Goal: Task Accomplishment & Management: Use online tool/utility

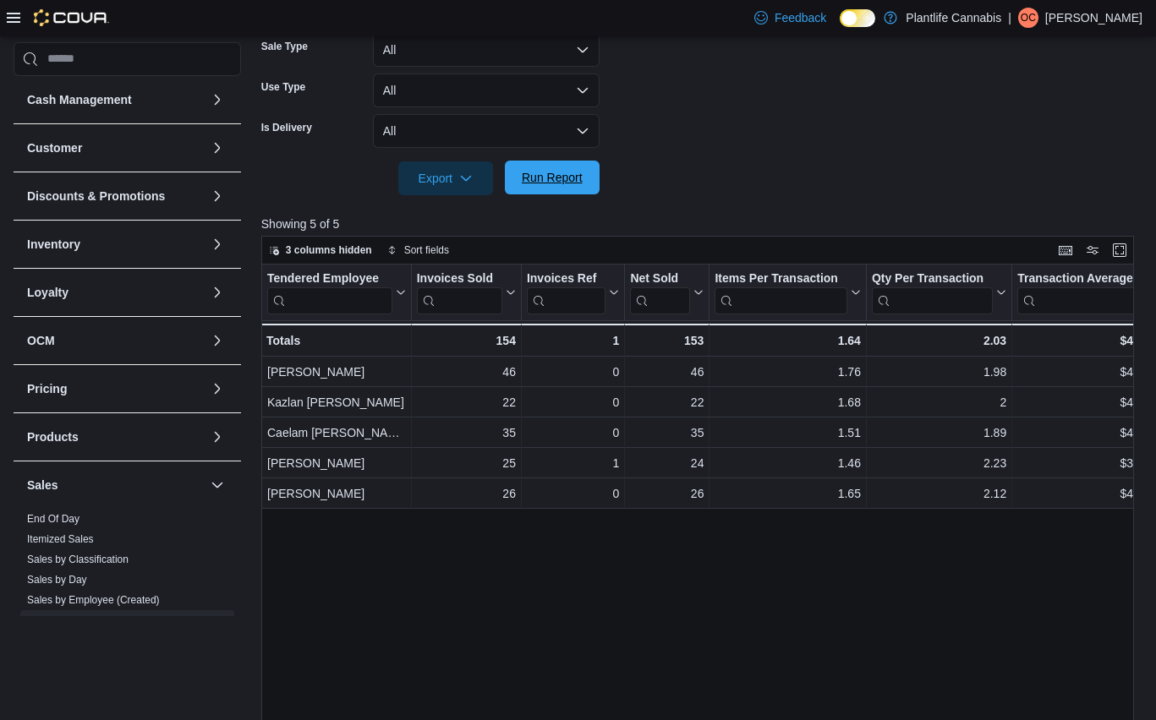
click at [560, 181] on span "Run Report" at bounding box center [552, 177] width 61 height 17
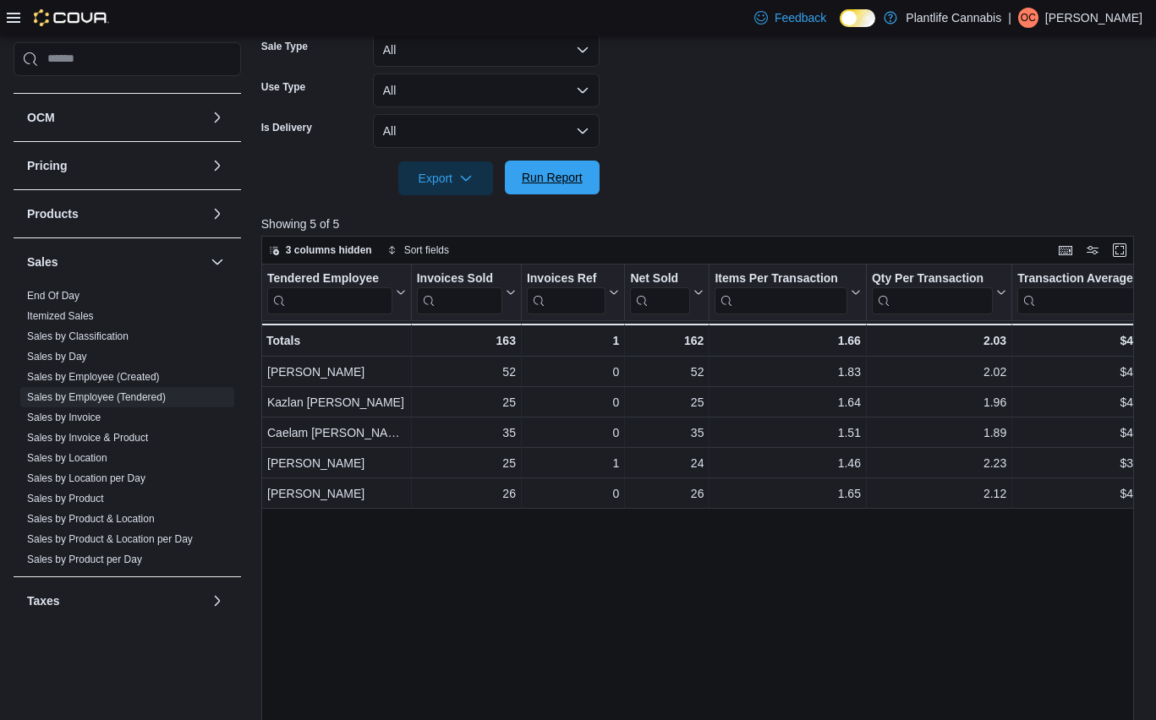
click at [574, 184] on span "Run Report" at bounding box center [552, 177] width 61 height 17
drag, startPoint x: 574, startPoint y: 184, endPoint x: 608, endPoint y: 180, distance: 34.1
click at [574, 184] on span "Run Report" at bounding box center [552, 177] width 61 height 17
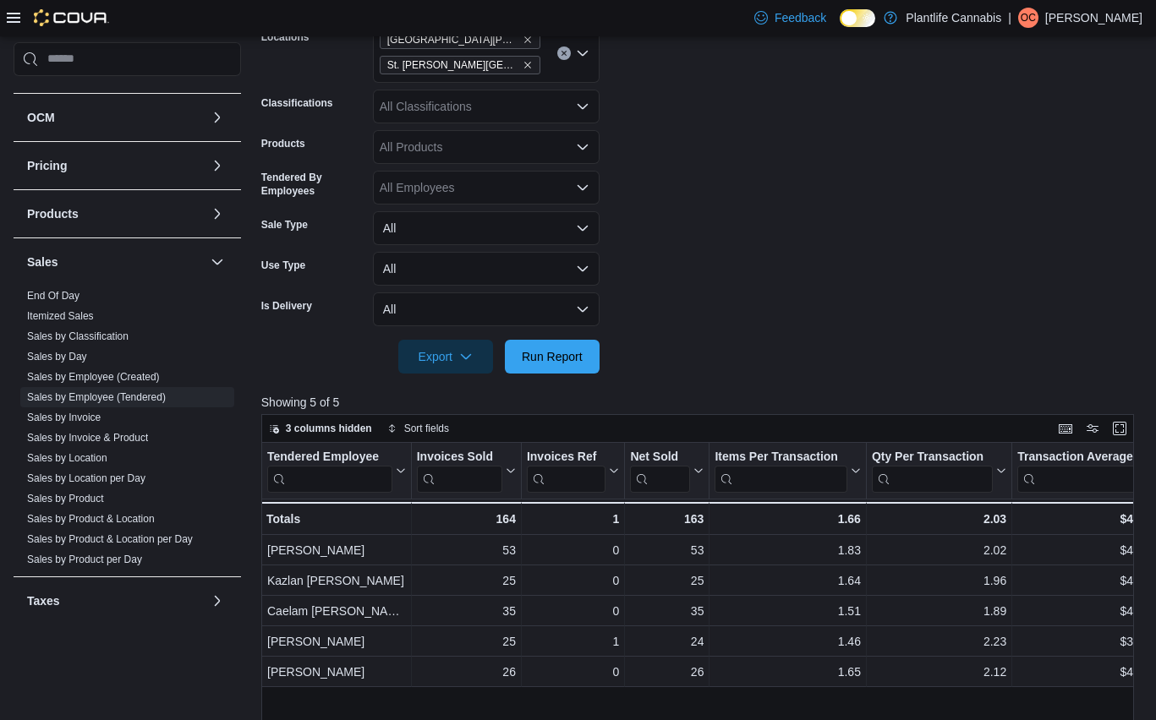
scroll to position [307, 0]
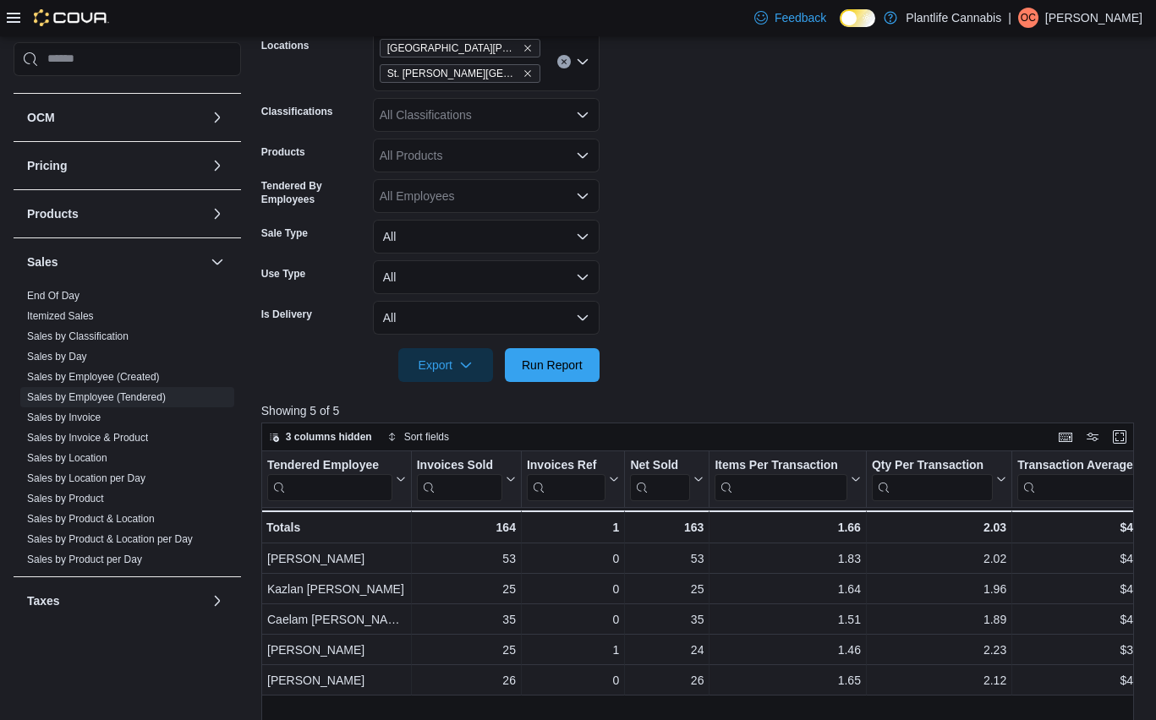
click at [580, 121] on div "All Classifications" at bounding box center [486, 115] width 227 height 34
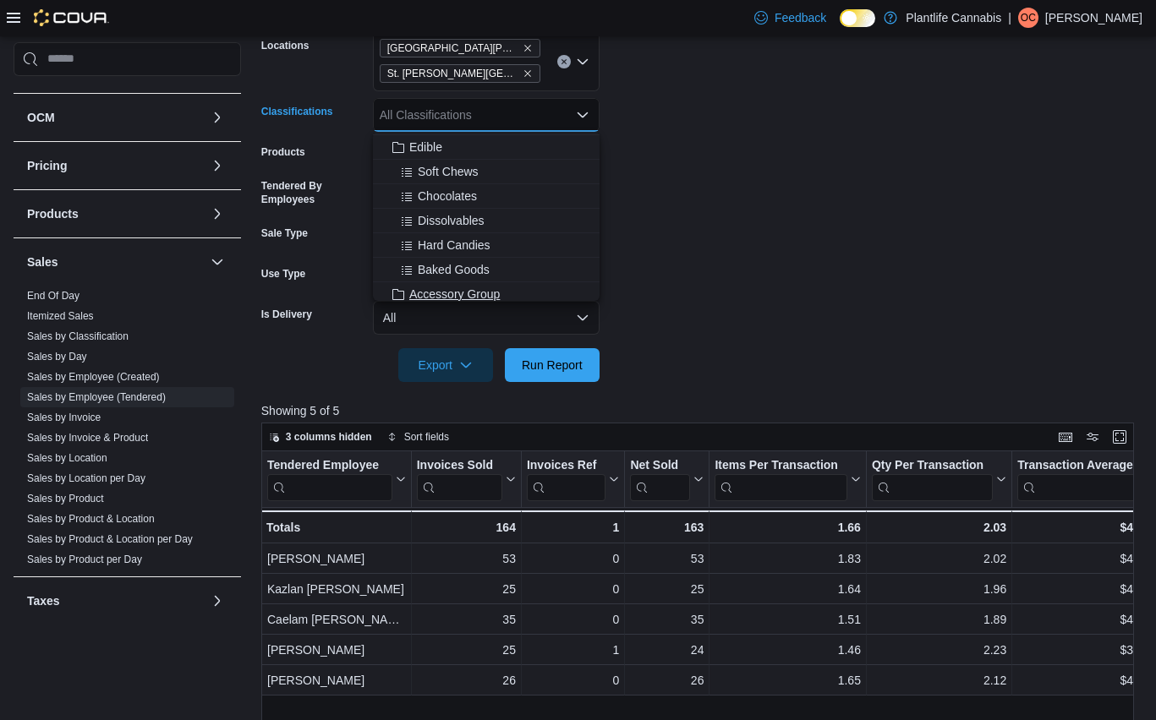
click at [488, 292] on span "Accessory Group" at bounding box center [454, 294] width 90 height 17
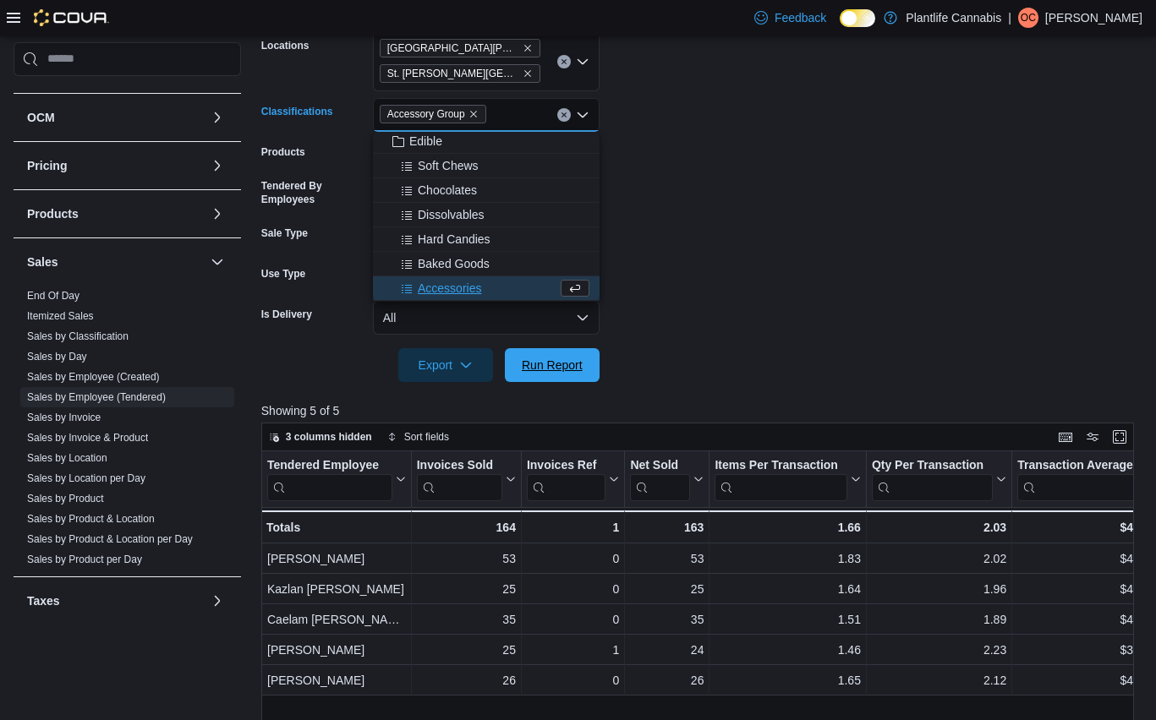
drag, startPoint x: 547, startPoint y: 358, endPoint x: 602, endPoint y: 362, distance: 55.1
click at [548, 358] on span "Run Report" at bounding box center [552, 365] width 61 height 17
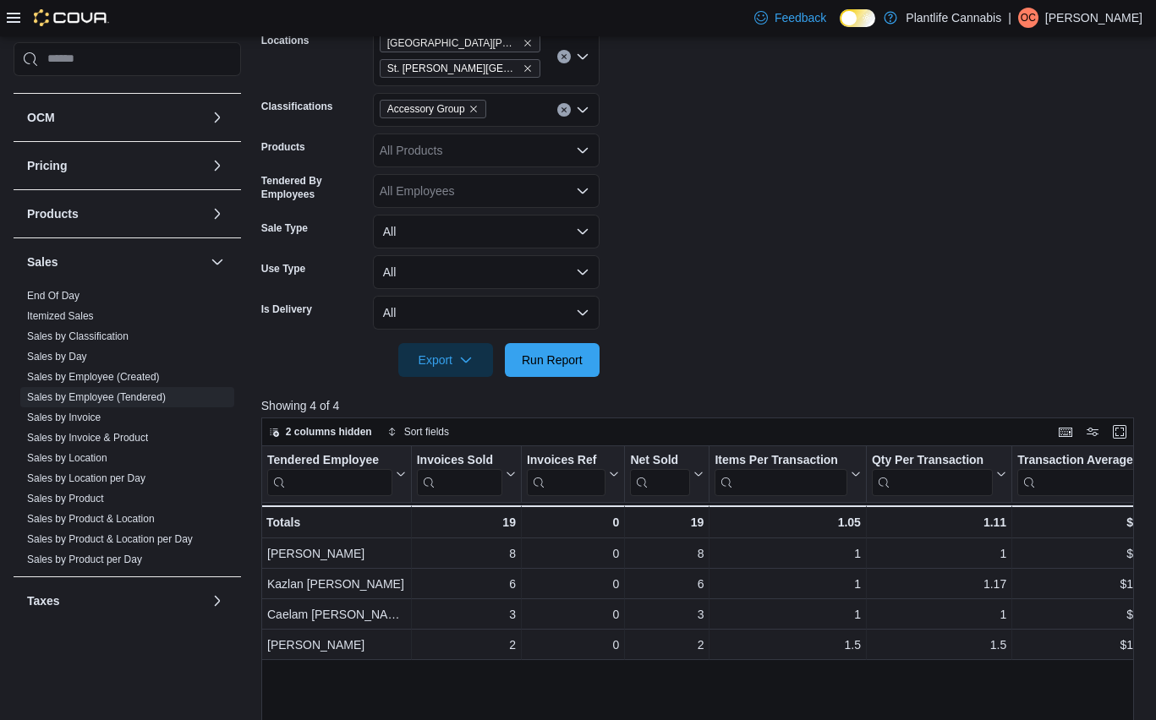
scroll to position [299, 0]
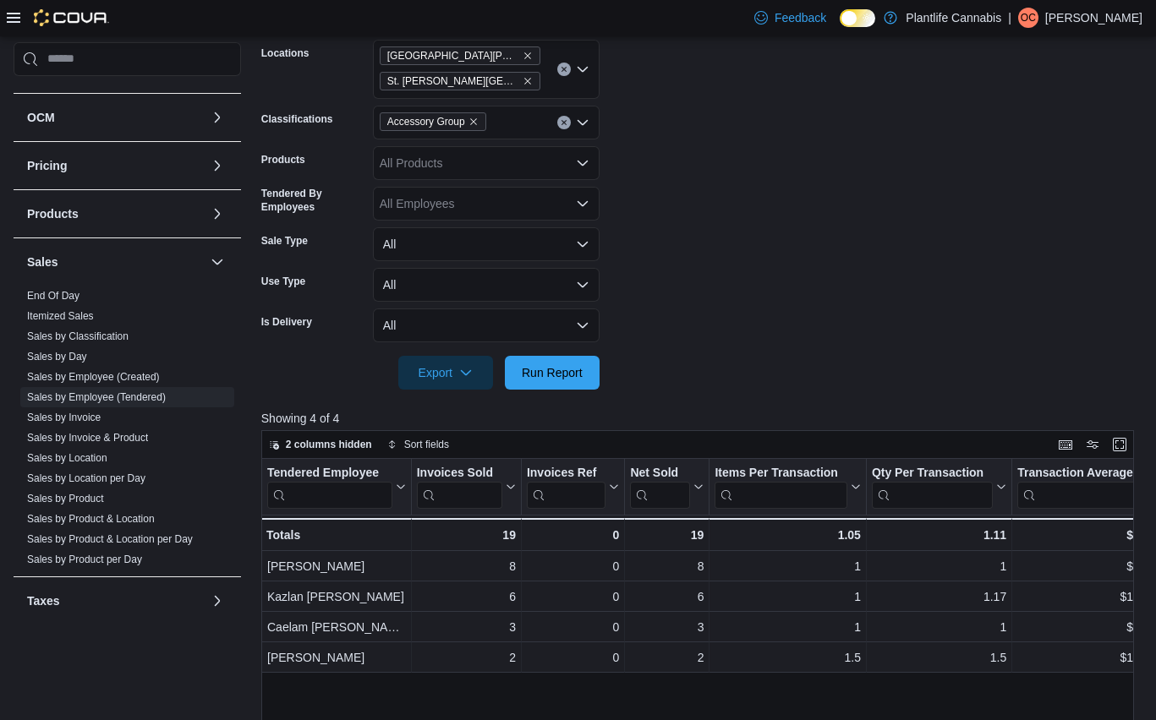
click at [485, 124] on span "Accessory Group" at bounding box center [433, 121] width 107 height 19
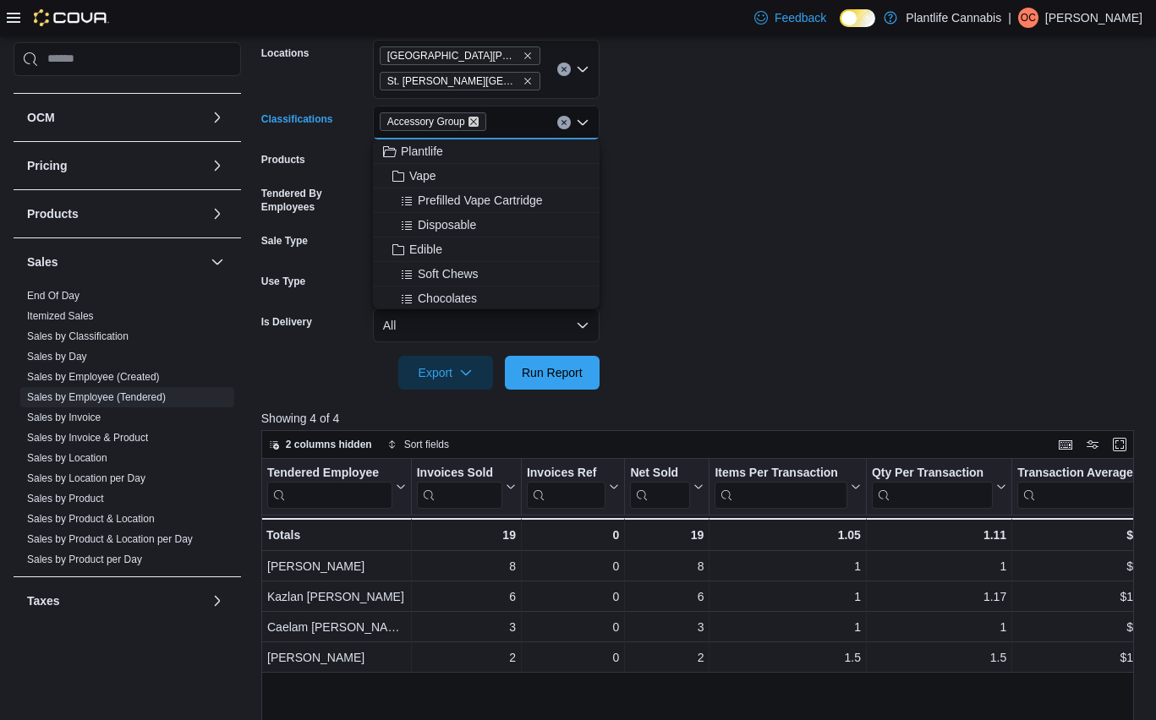
click at [478, 126] on icon "Remove Accessory Group from selection in this group" at bounding box center [473, 122] width 10 height 10
click at [577, 374] on span "Run Report" at bounding box center [552, 372] width 61 height 17
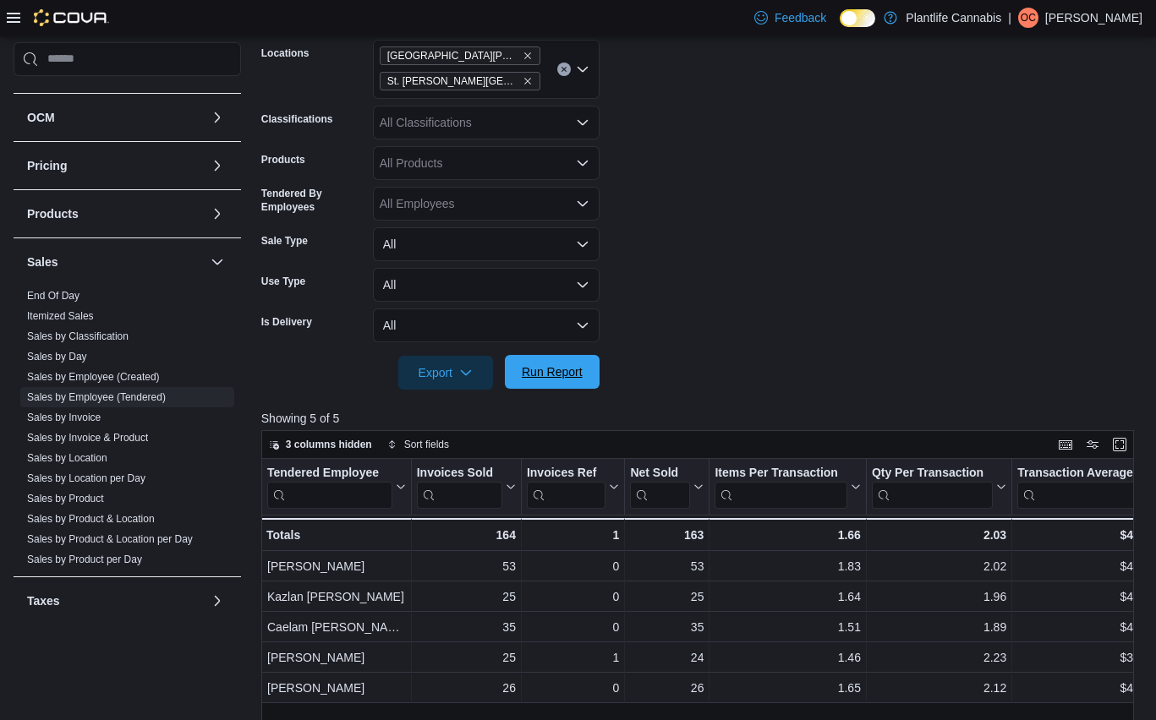
click at [556, 379] on span "Run Report" at bounding box center [552, 372] width 61 height 17
click at [562, 363] on span "Run Report" at bounding box center [552, 372] width 74 height 34
click at [533, 366] on span "Run Report" at bounding box center [552, 372] width 61 height 17
click at [543, 369] on span "Run Report" at bounding box center [552, 372] width 61 height 17
click at [537, 374] on span "Run Report" at bounding box center [552, 372] width 61 height 17
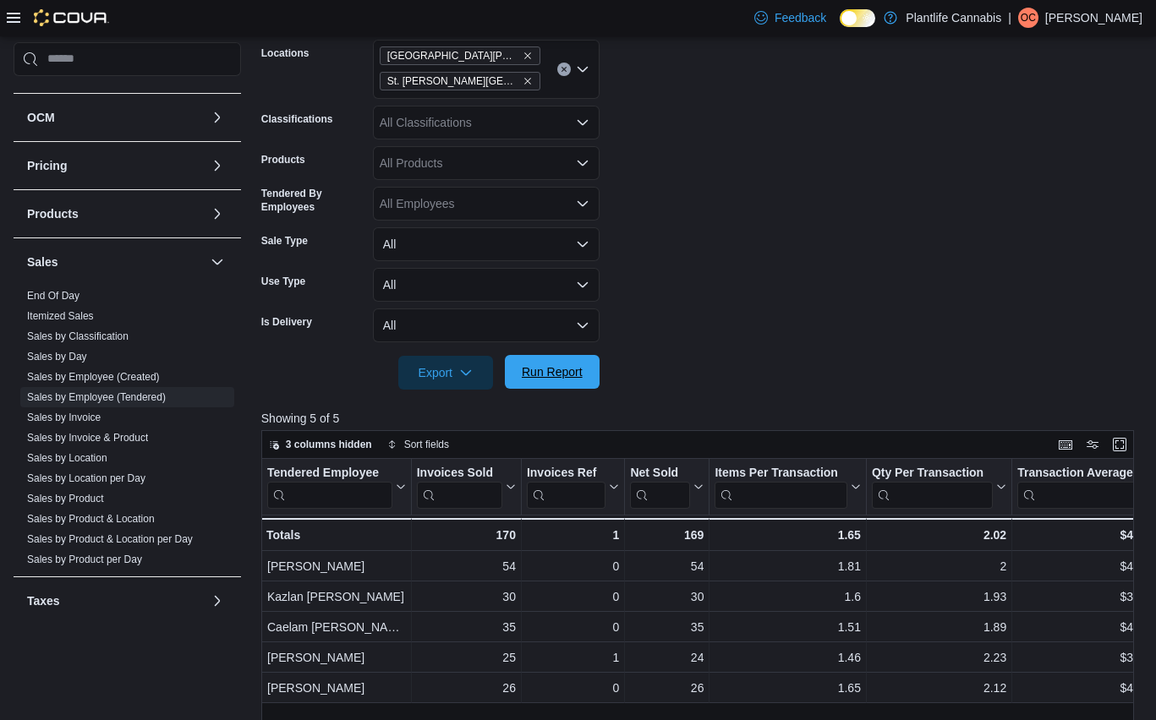
click at [562, 377] on span "Run Report" at bounding box center [552, 372] width 61 height 17
click at [574, 365] on span "Run Report" at bounding box center [552, 372] width 61 height 17
click at [522, 76] on icon "Remove St. Albert - Jensen Lakes from selection in this group" at bounding box center [527, 81] width 10 height 10
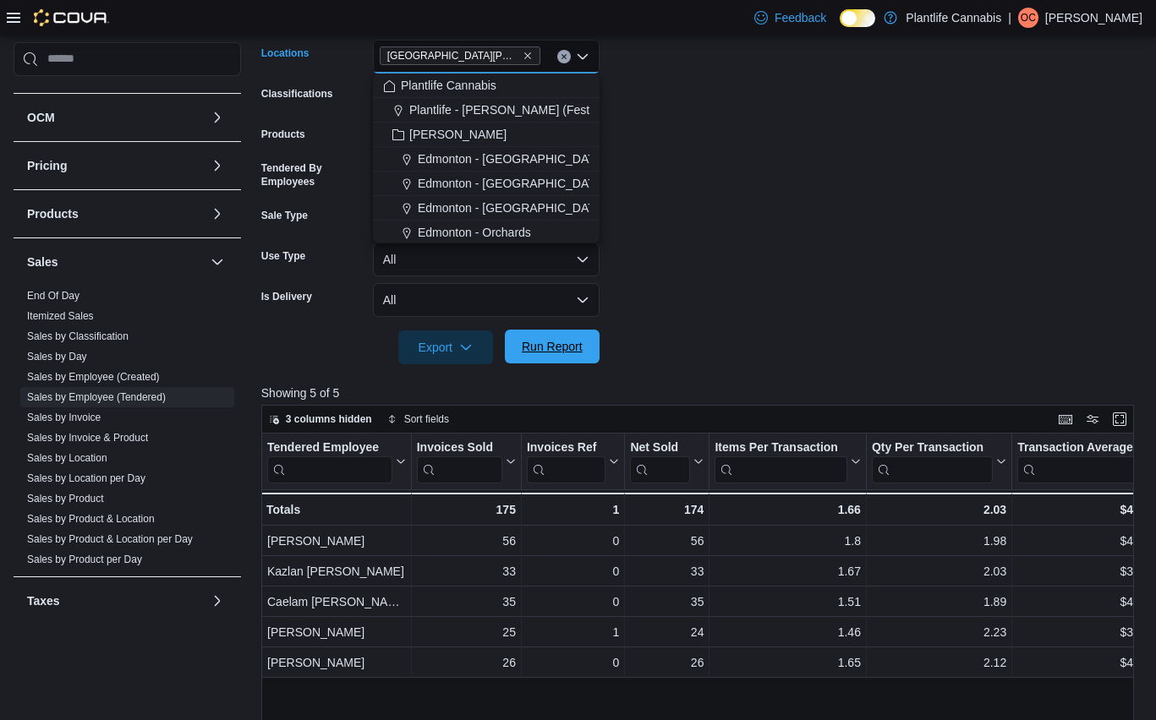
click at [535, 344] on span "Run Report" at bounding box center [552, 346] width 61 height 17
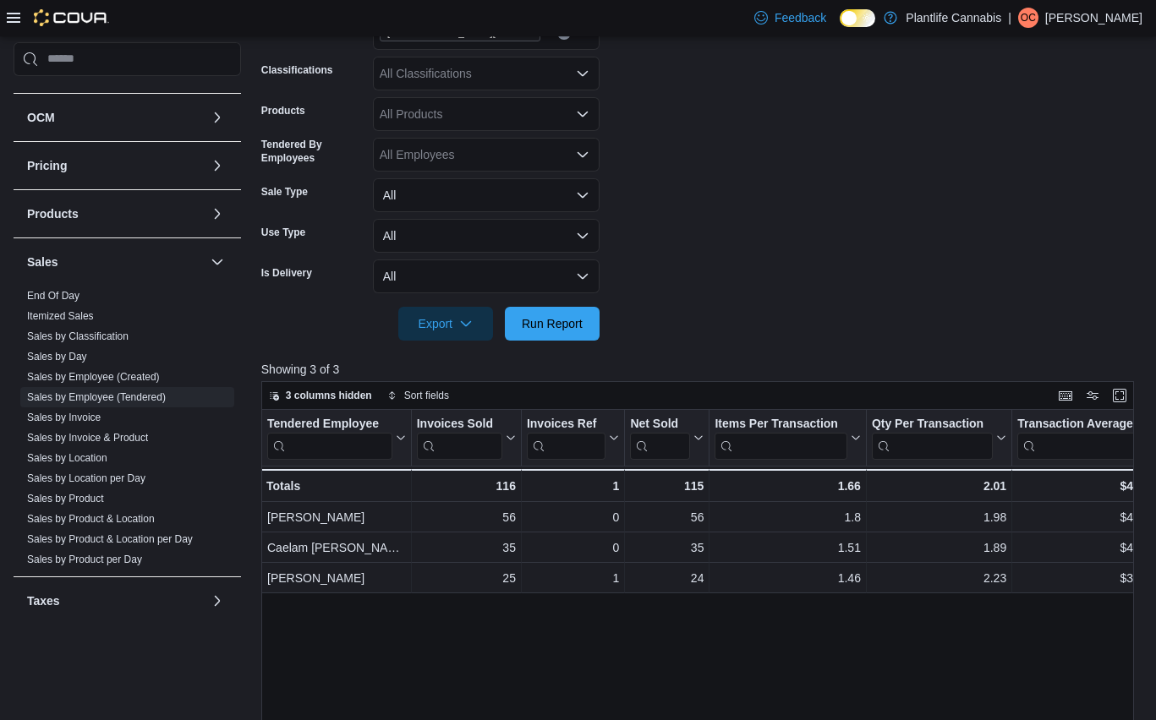
scroll to position [342, 0]
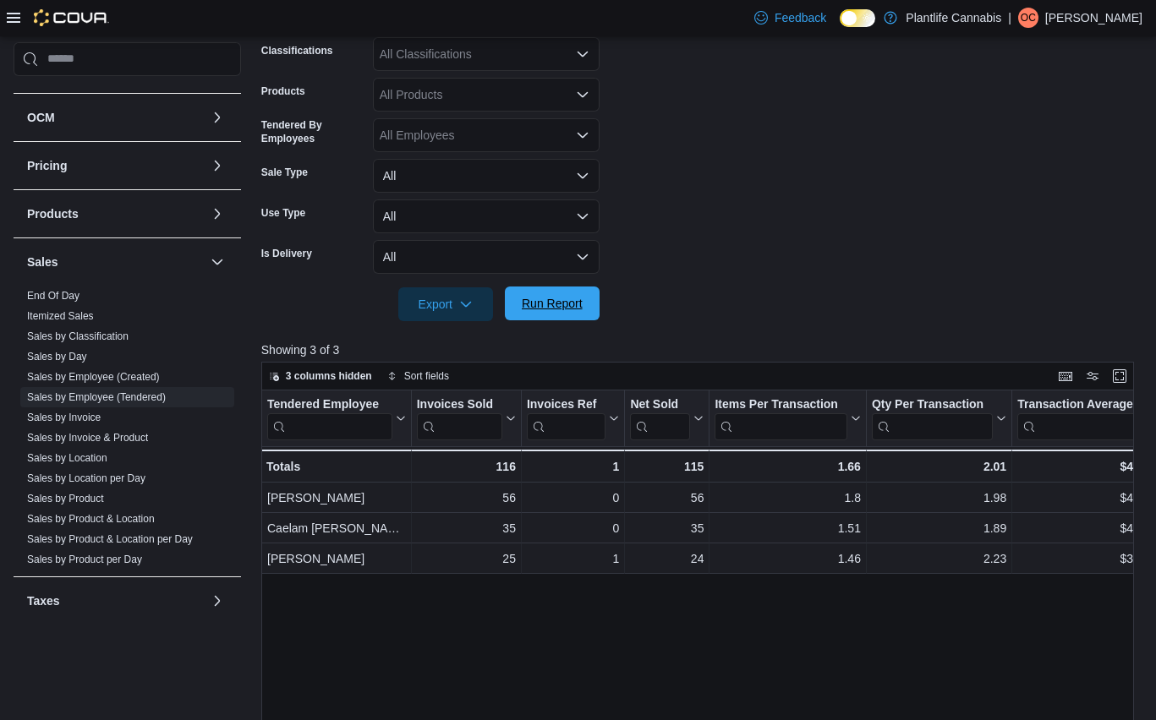
click at [550, 318] on span "Run Report" at bounding box center [552, 304] width 74 height 34
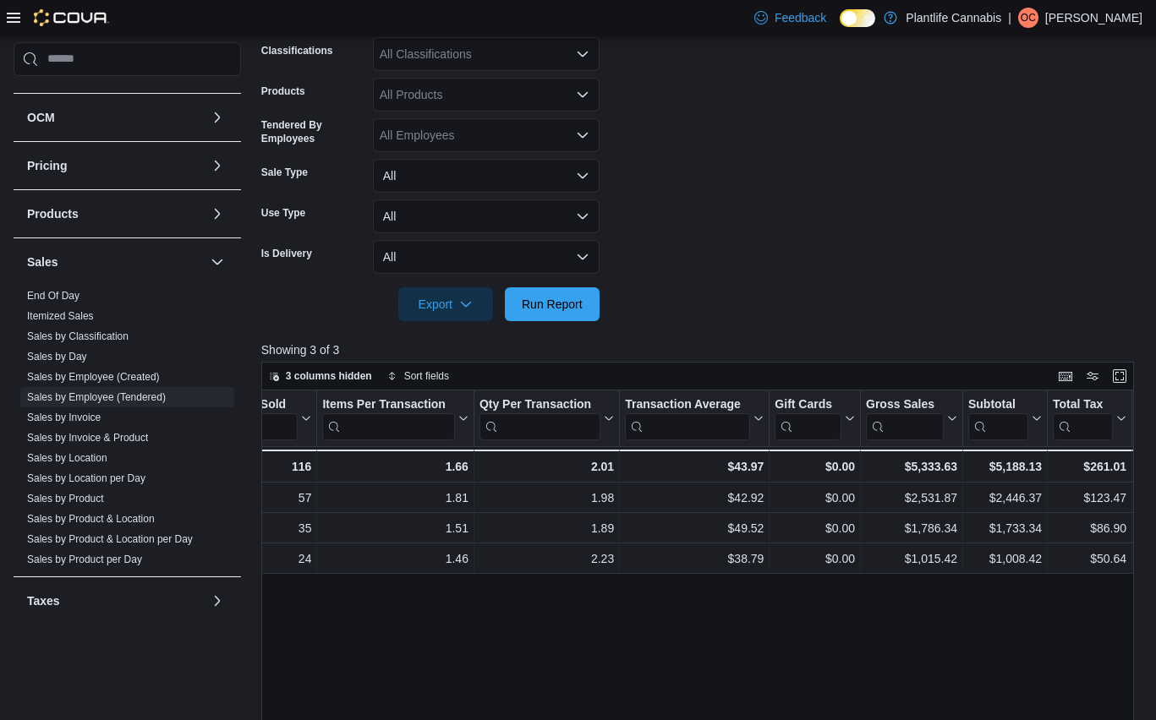
scroll to position [0, 393]
click at [551, 307] on span "Run Report" at bounding box center [552, 303] width 61 height 17
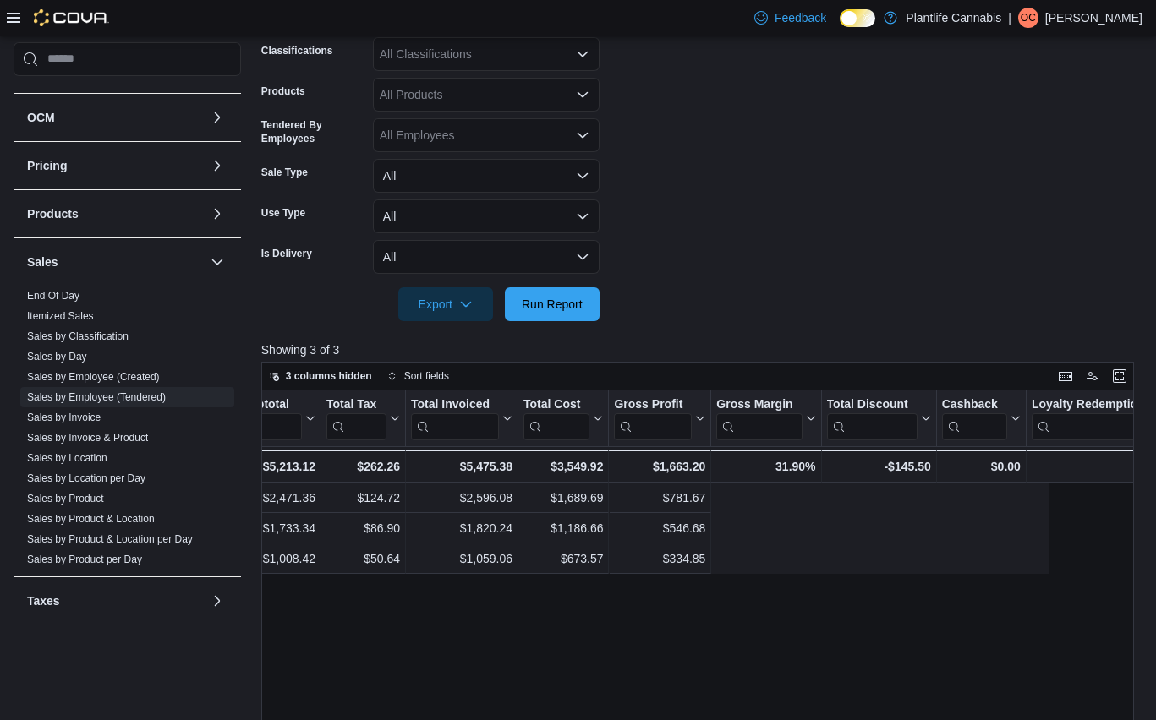
scroll to position [0, 1591]
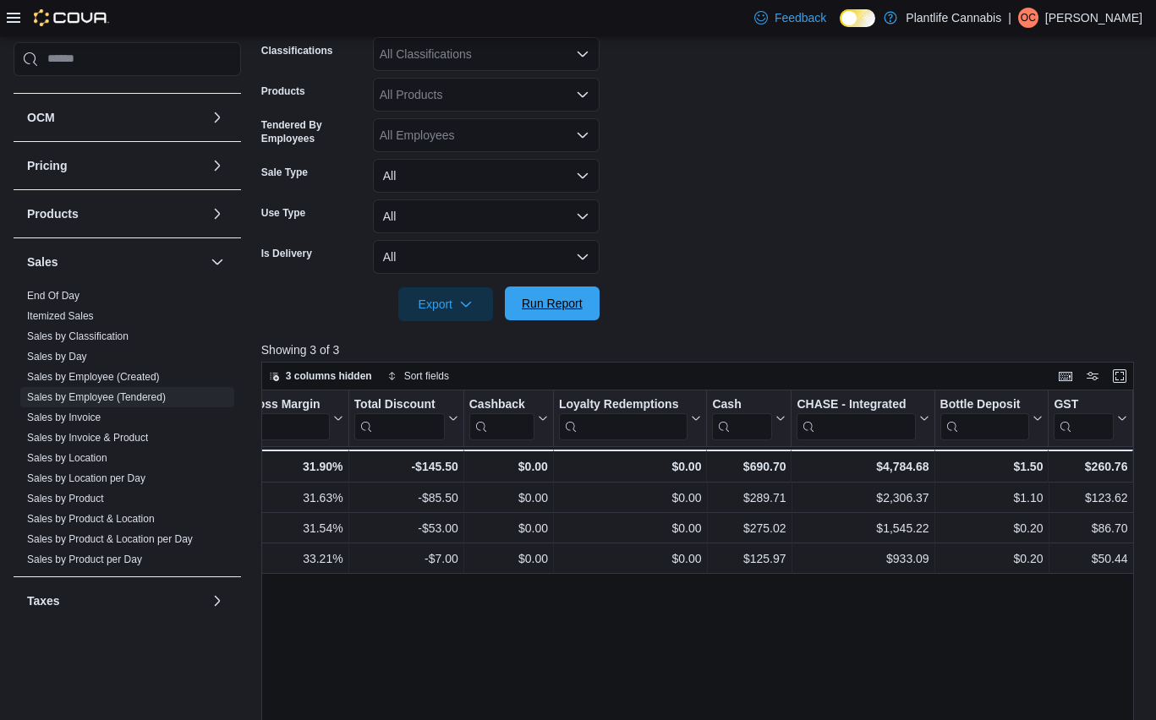
click at [554, 314] on span "Run Report" at bounding box center [552, 304] width 74 height 34
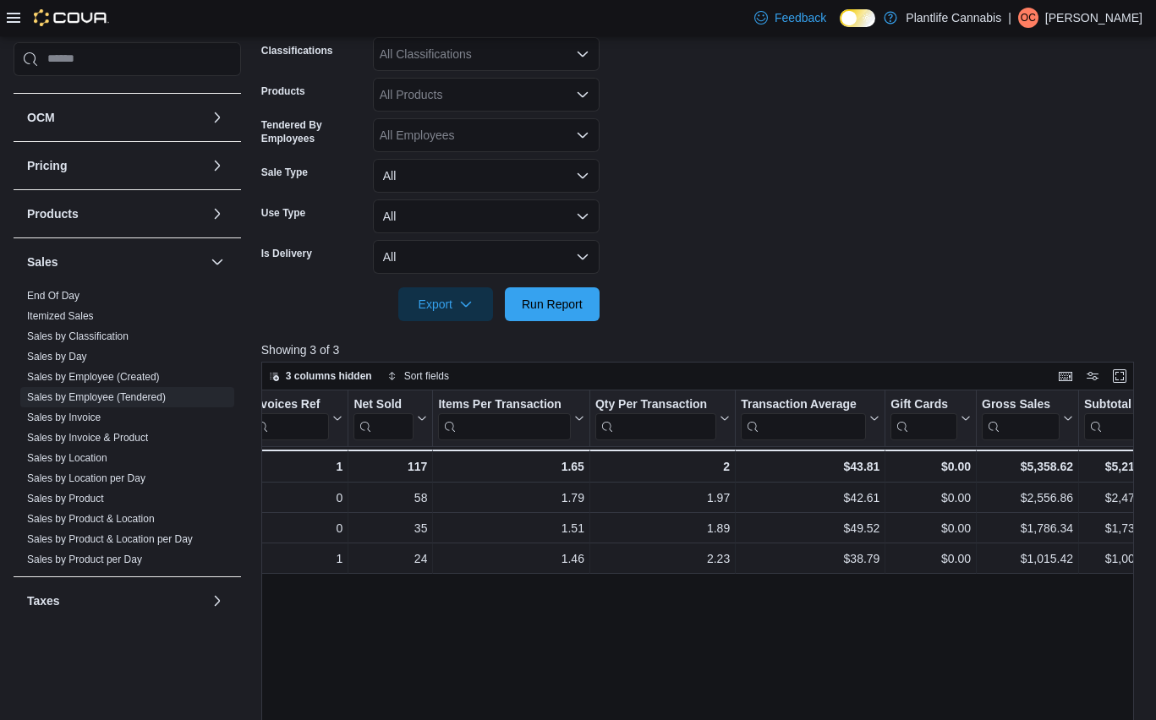
scroll to position [0, 309]
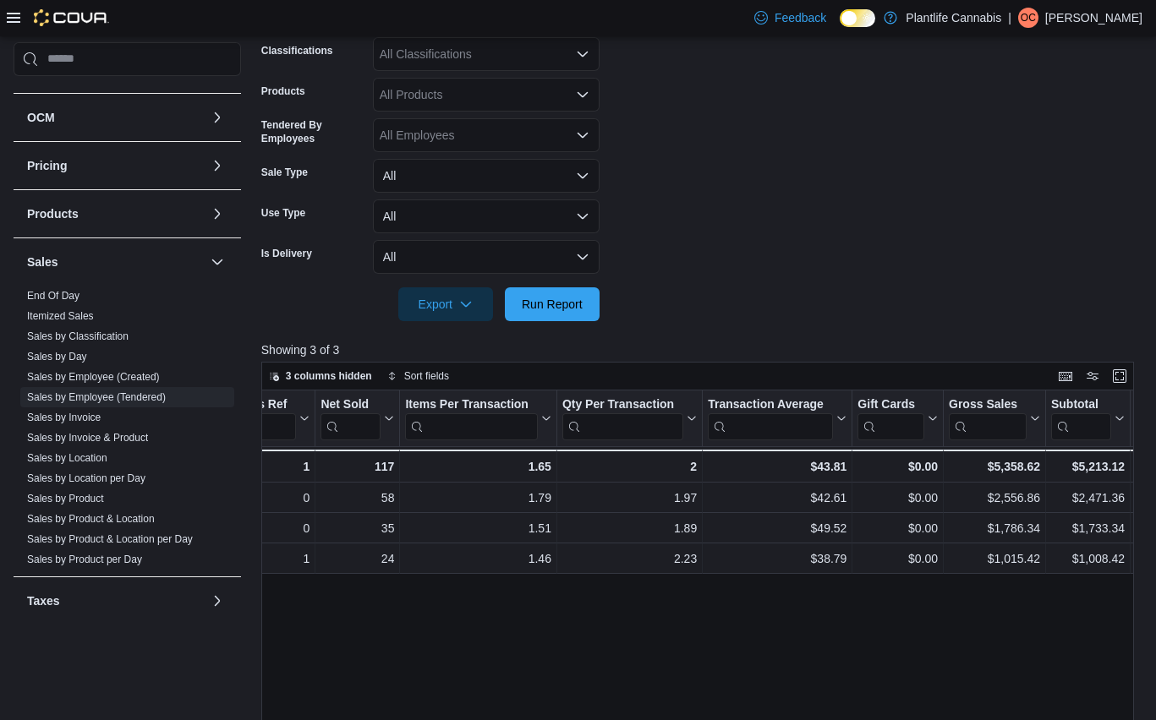
click at [494, 54] on div "All Classifications" at bounding box center [486, 54] width 227 height 34
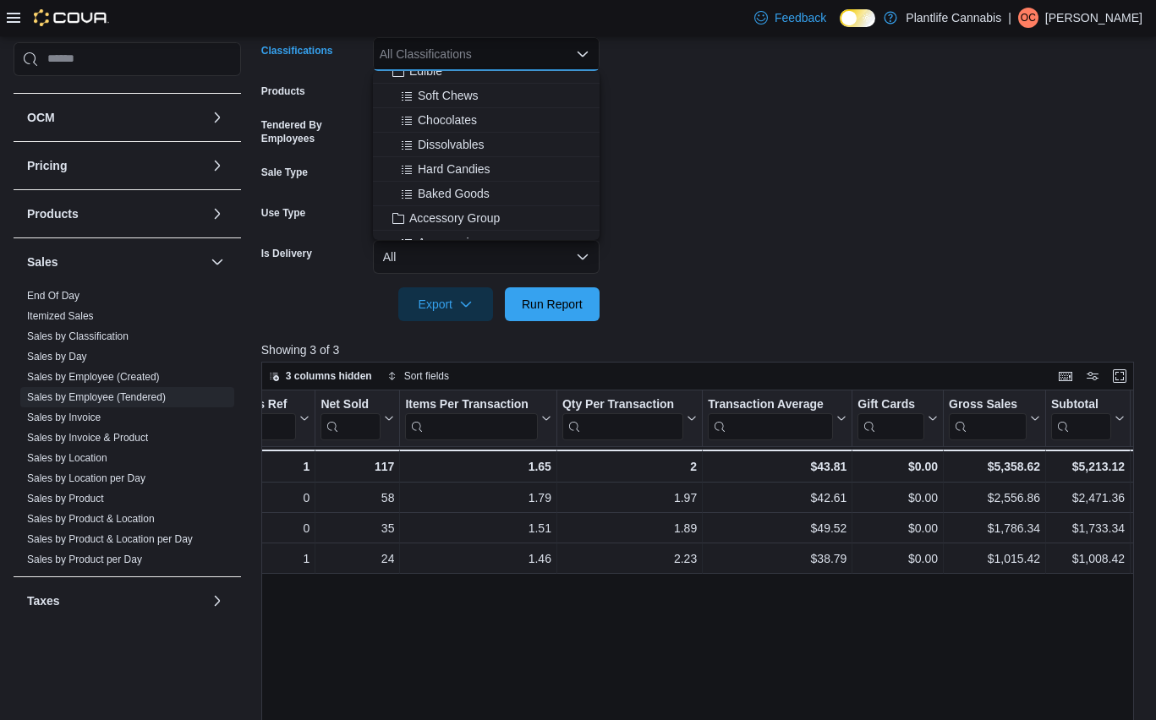
scroll to position [163, 0]
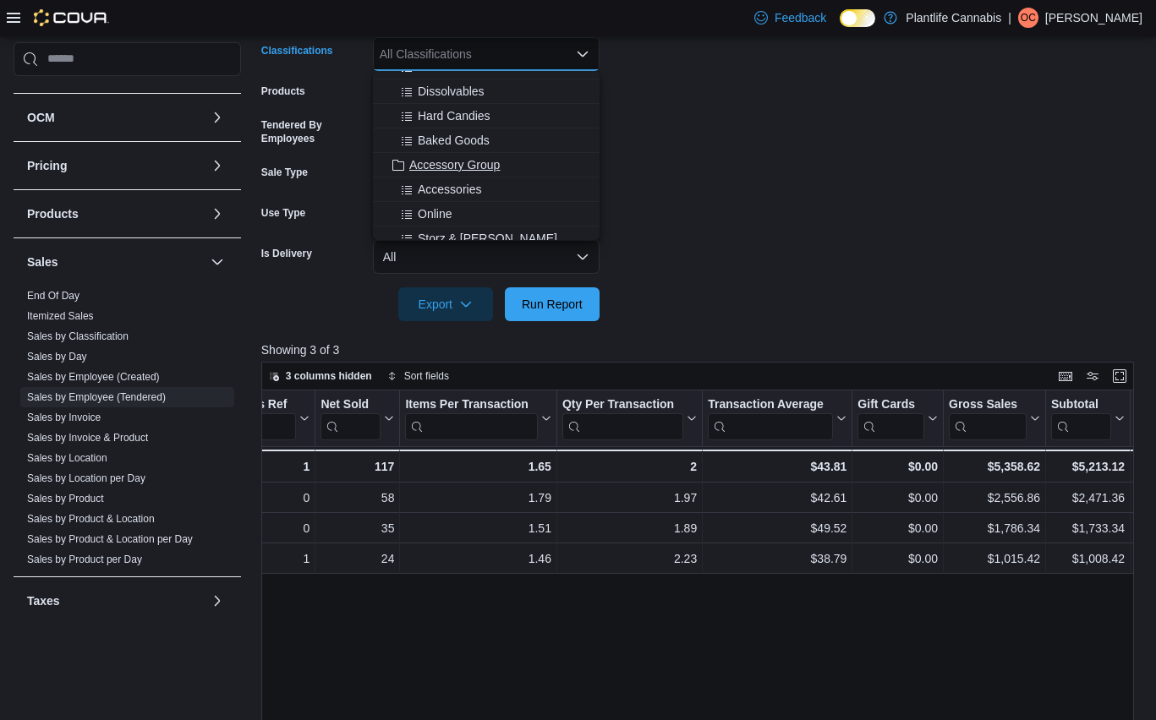
click at [474, 168] on span "Accessory Group" at bounding box center [454, 164] width 90 height 17
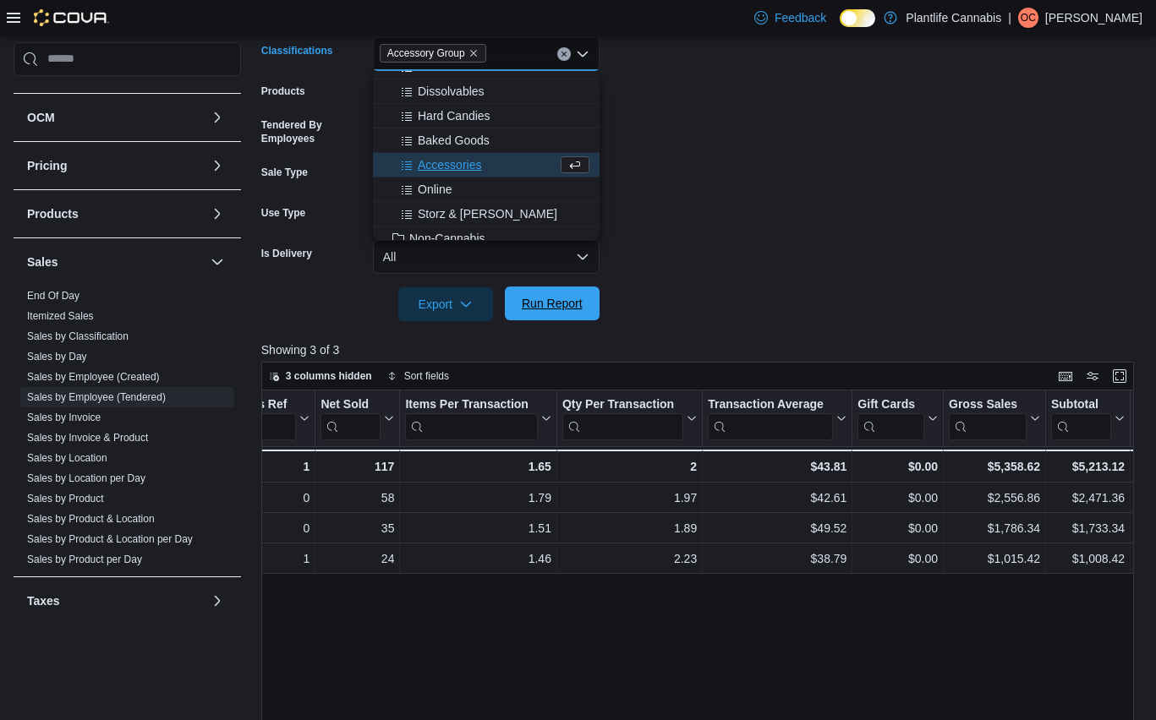
click at [571, 309] on span "Run Report" at bounding box center [552, 303] width 61 height 17
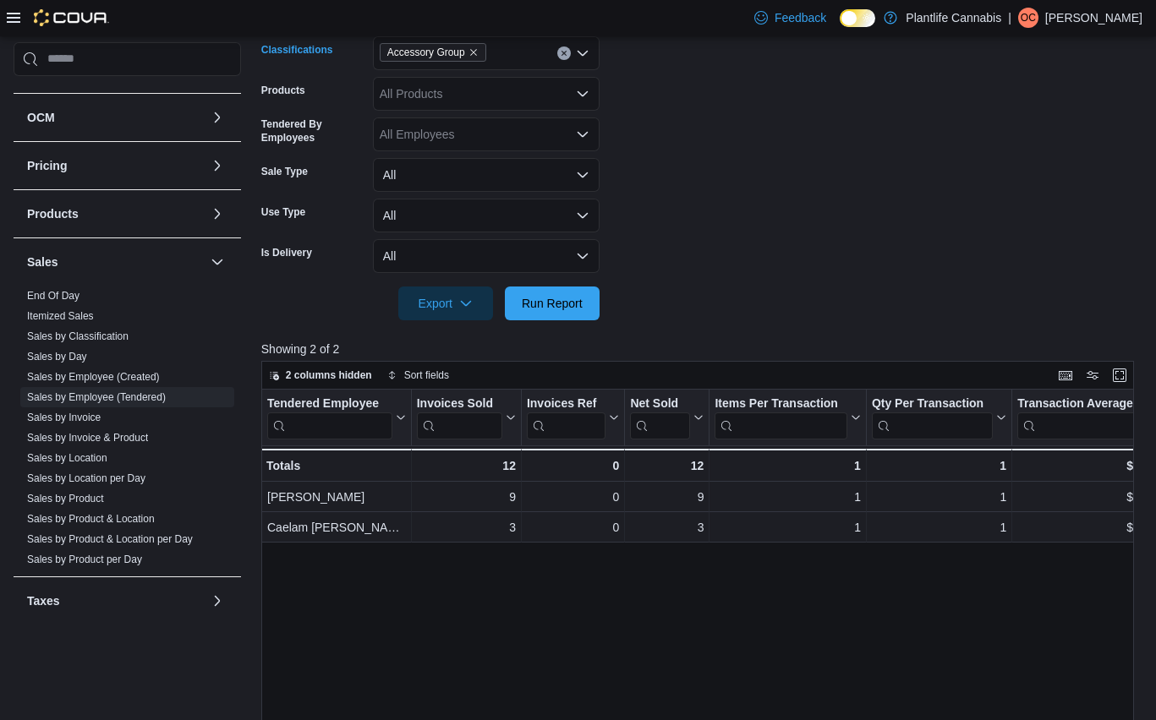
click at [484, 50] on span "Accessory Group" at bounding box center [433, 52] width 107 height 19
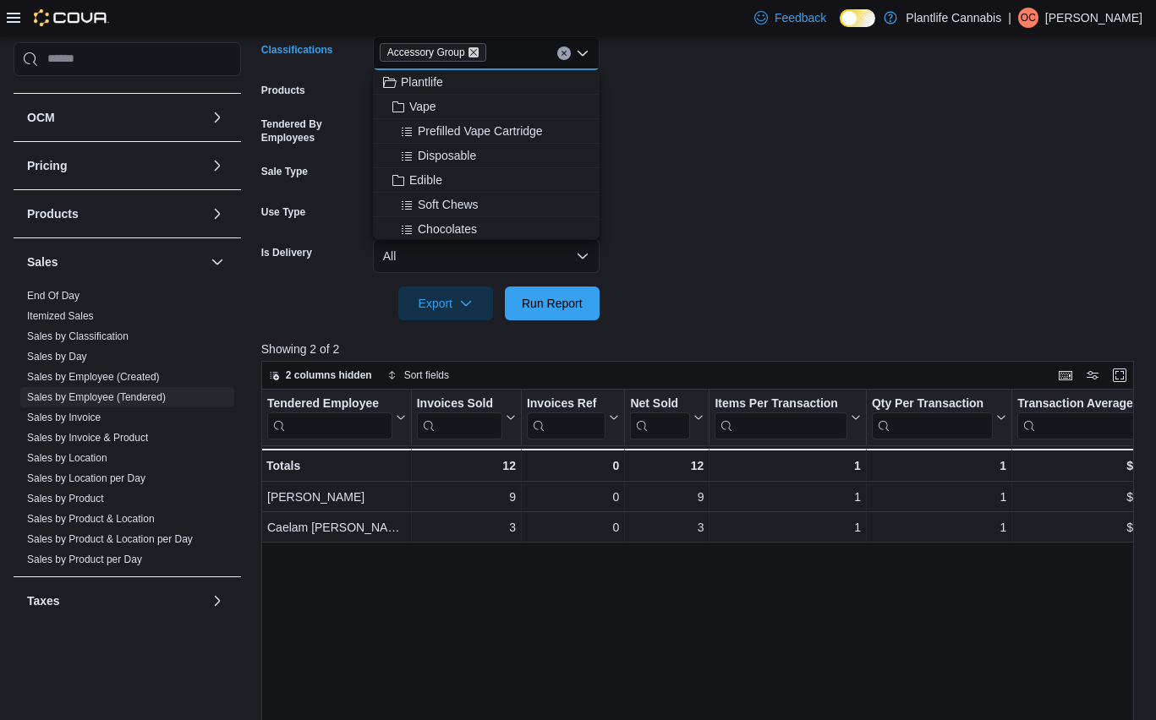
click at [478, 53] on icon "Remove Accessory Group from selection in this group" at bounding box center [473, 52] width 10 height 10
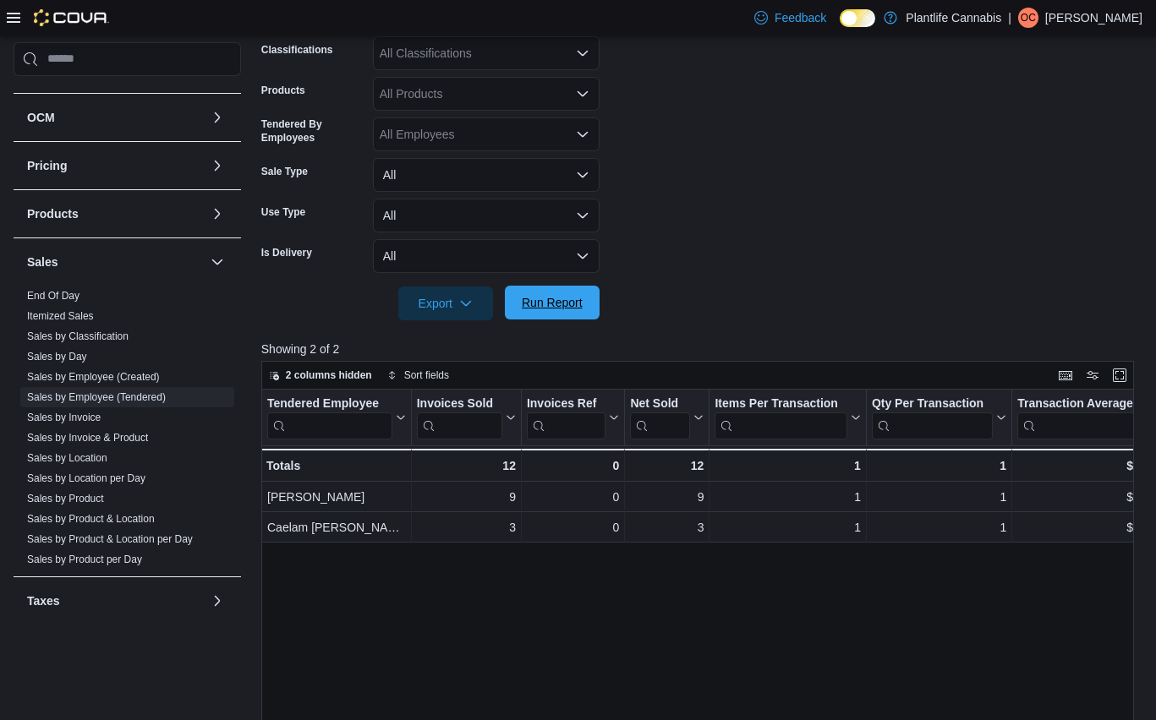
click at [544, 309] on span "Run Report" at bounding box center [552, 302] width 61 height 17
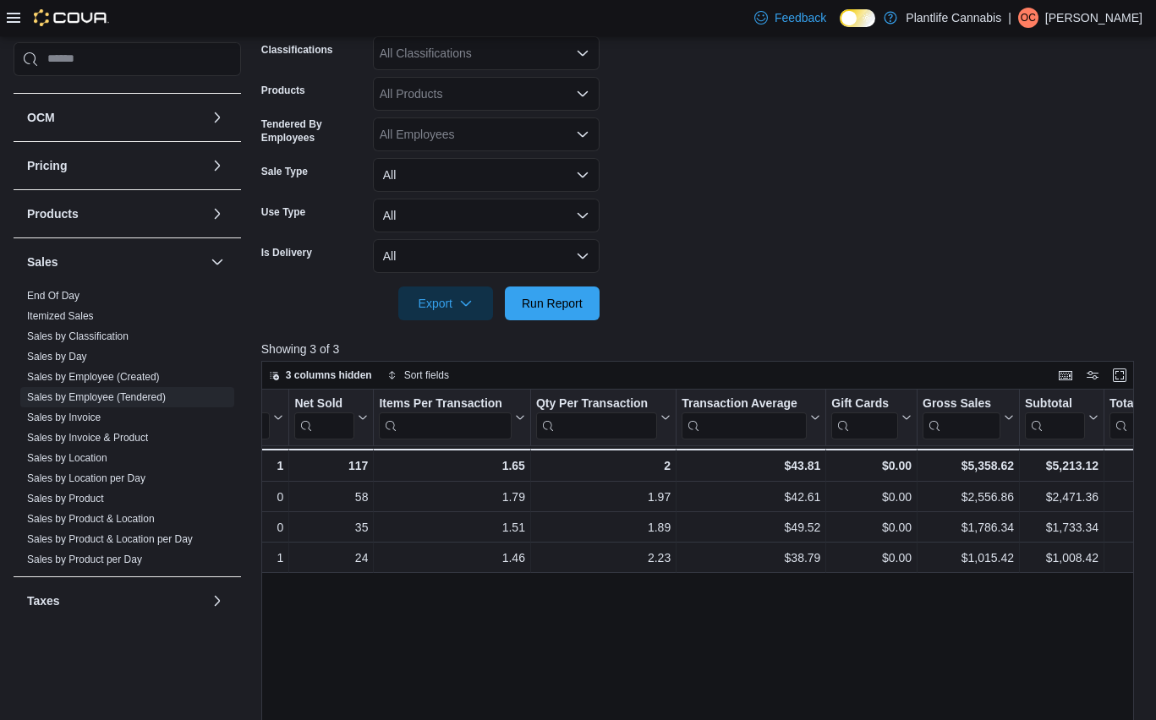
scroll to position [0, 373]
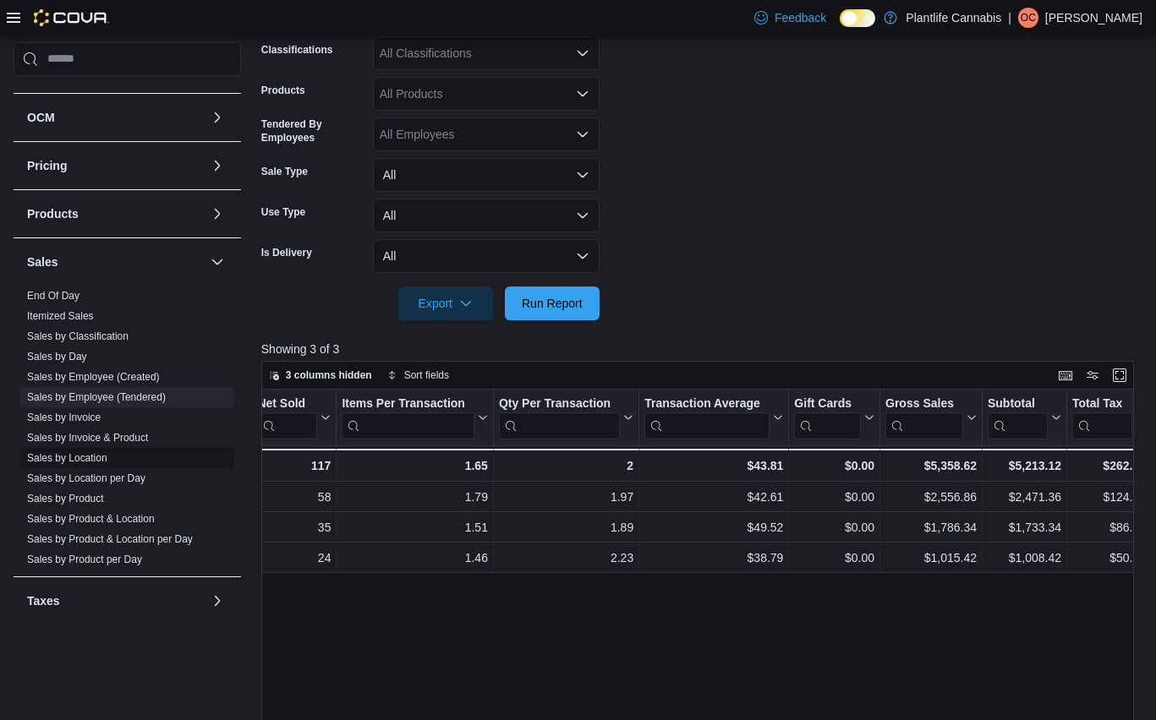
click at [85, 459] on link "Sales by Location" at bounding box center [67, 458] width 80 height 12
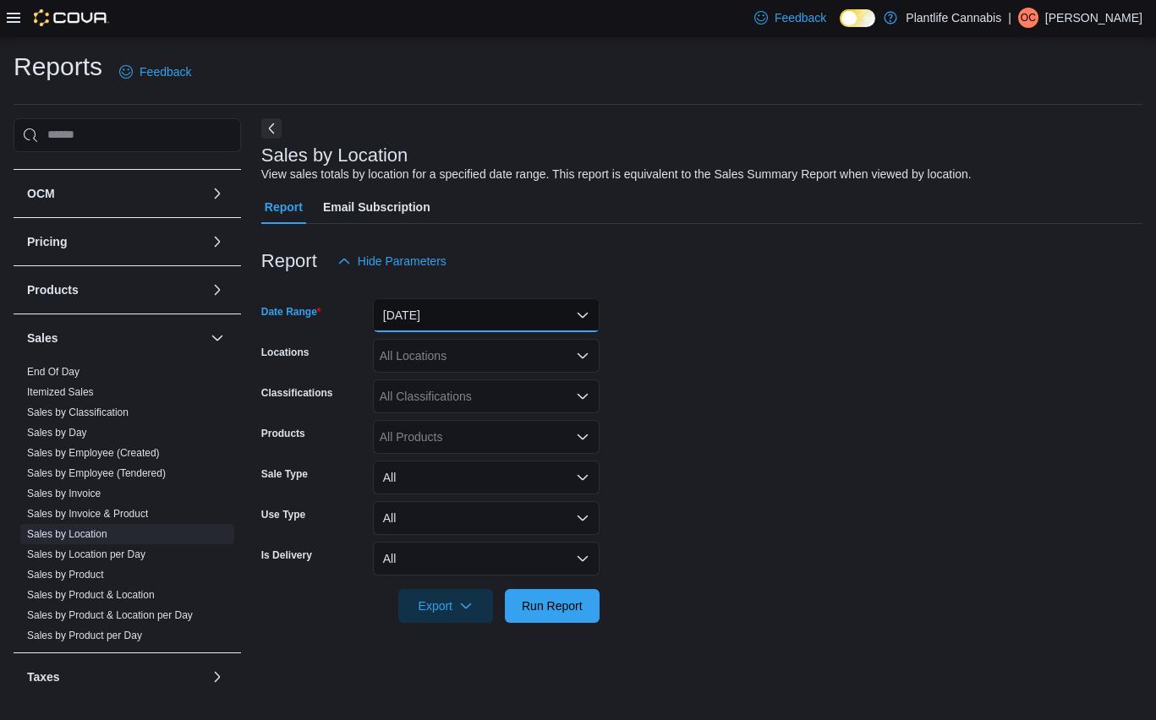
click at [502, 319] on button "[DATE]" at bounding box center [486, 315] width 227 height 34
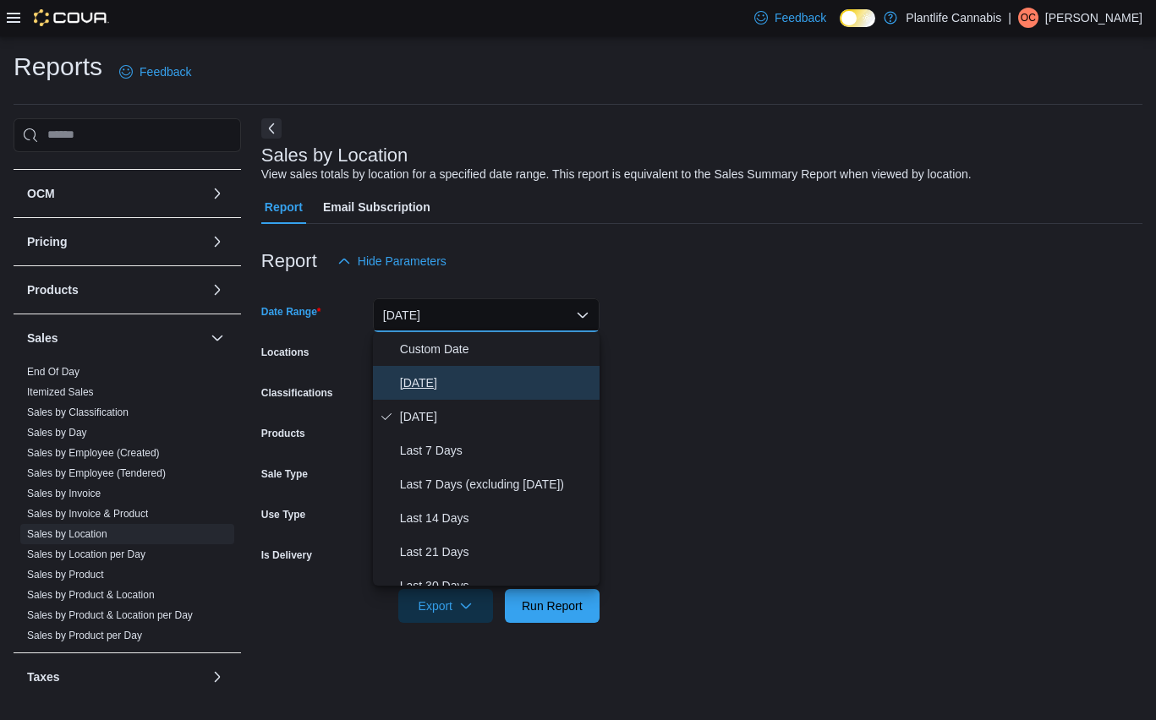
click at [455, 378] on span "[DATE]" at bounding box center [496, 383] width 193 height 20
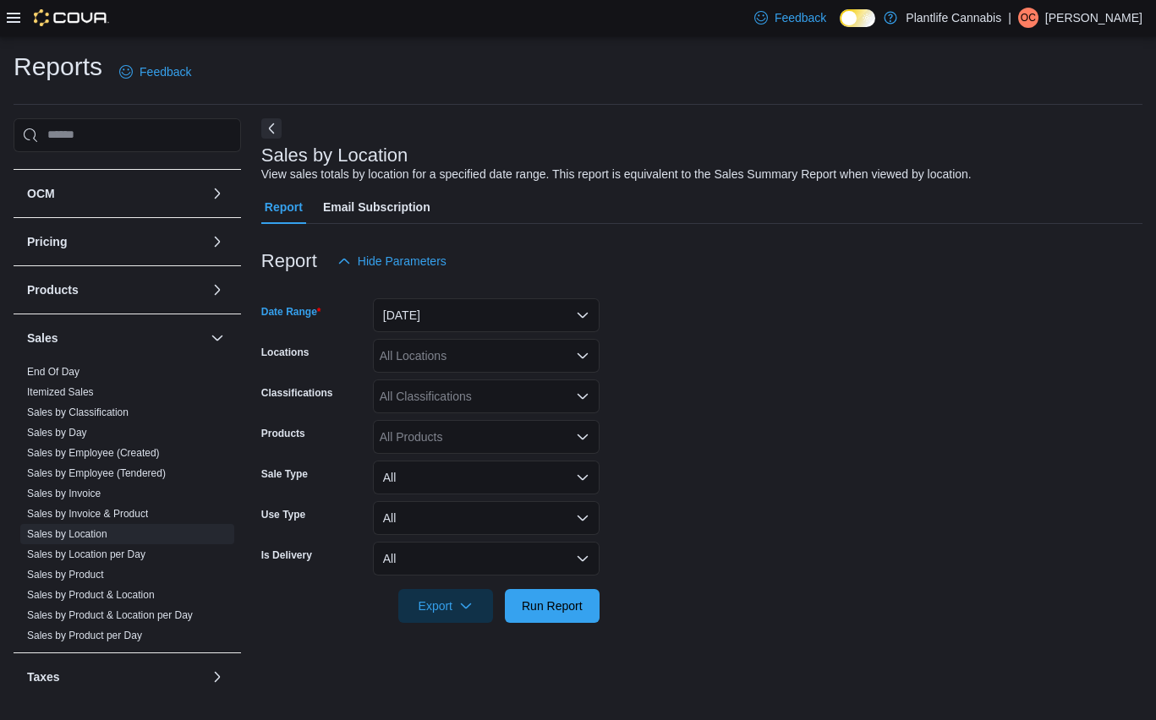
click at [462, 366] on div "All Locations" at bounding box center [486, 356] width 227 height 34
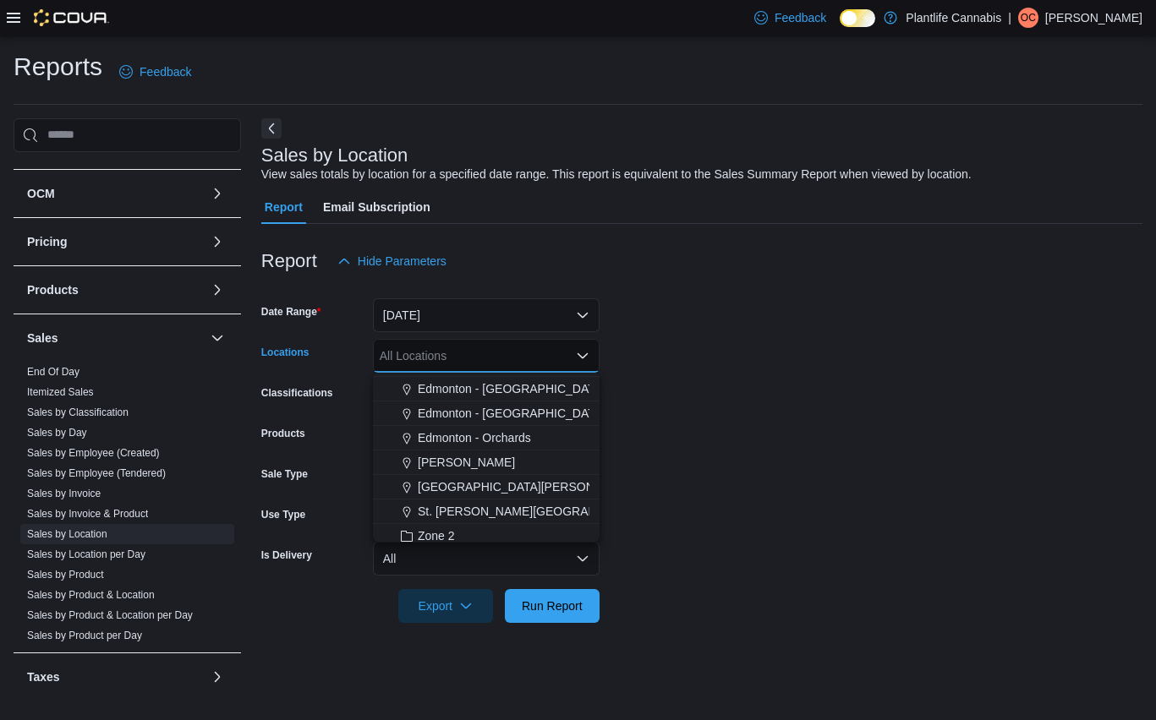
scroll to position [108, 0]
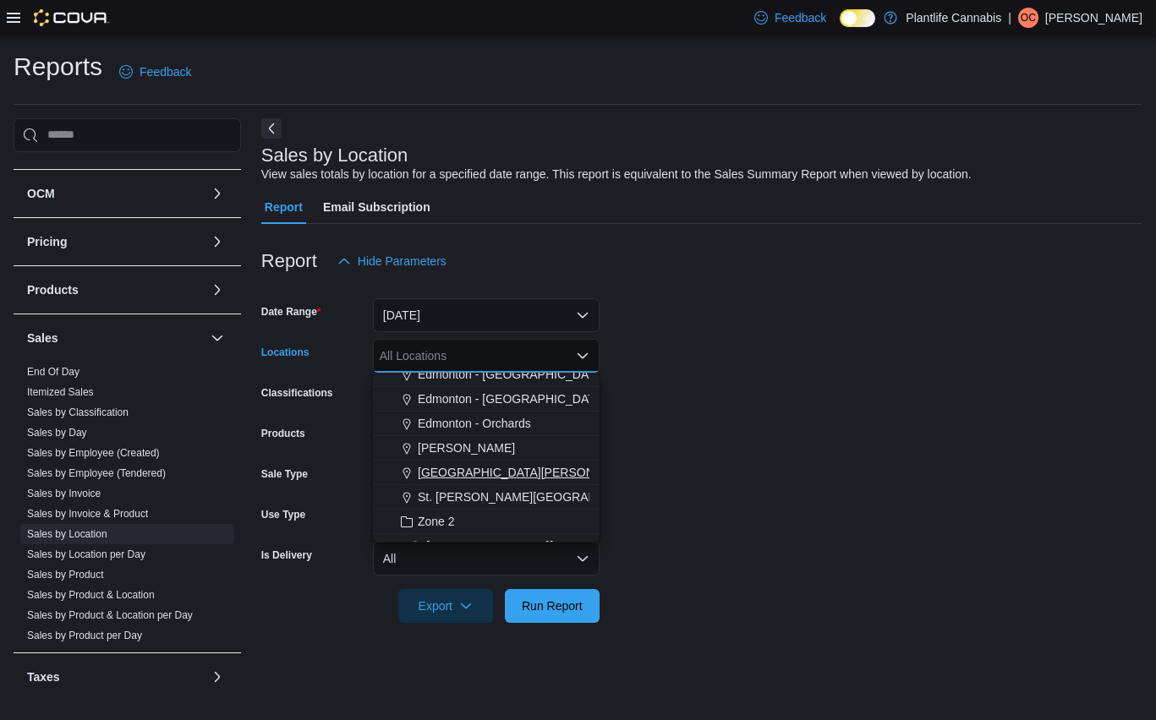
click at [478, 478] on span "[GEOGRAPHIC_DATA][PERSON_NAME]" at bounding box center [528, 472] width 221 height 17
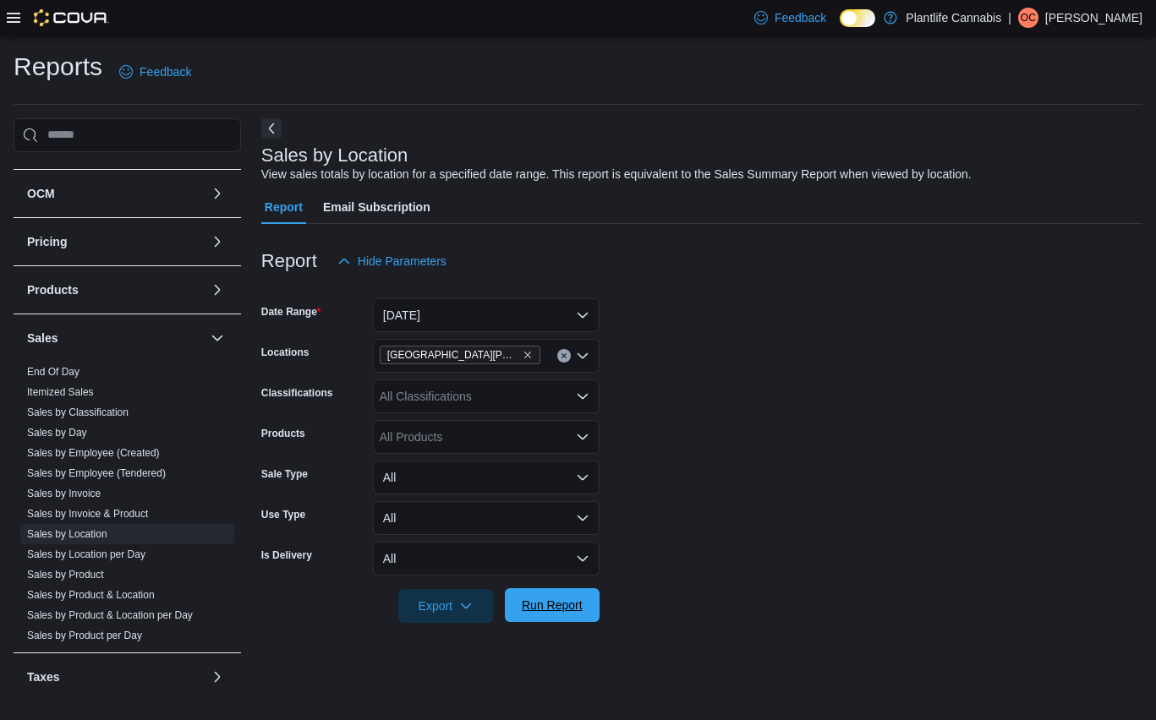
click at [538, 615] on span "Run Report" at bounding box center [552, 605] width 74 height 34
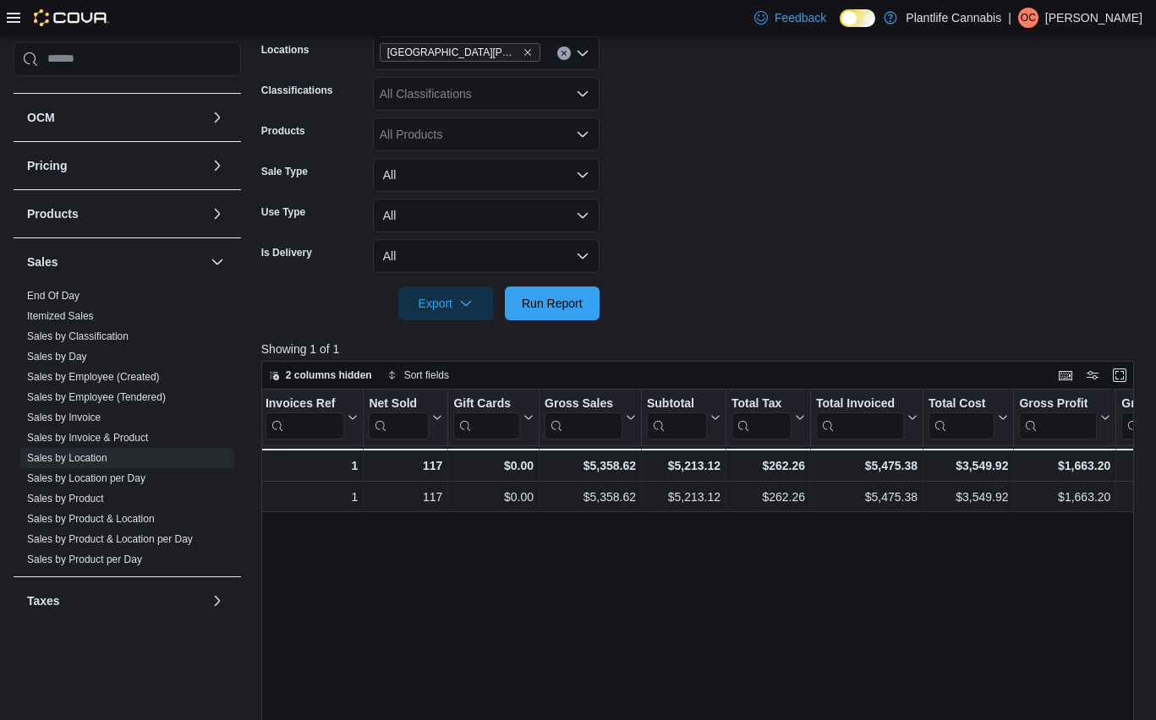
scroll to position [0, 268]
